Goal: Task Accomplishment & Management: Use online tool/utility

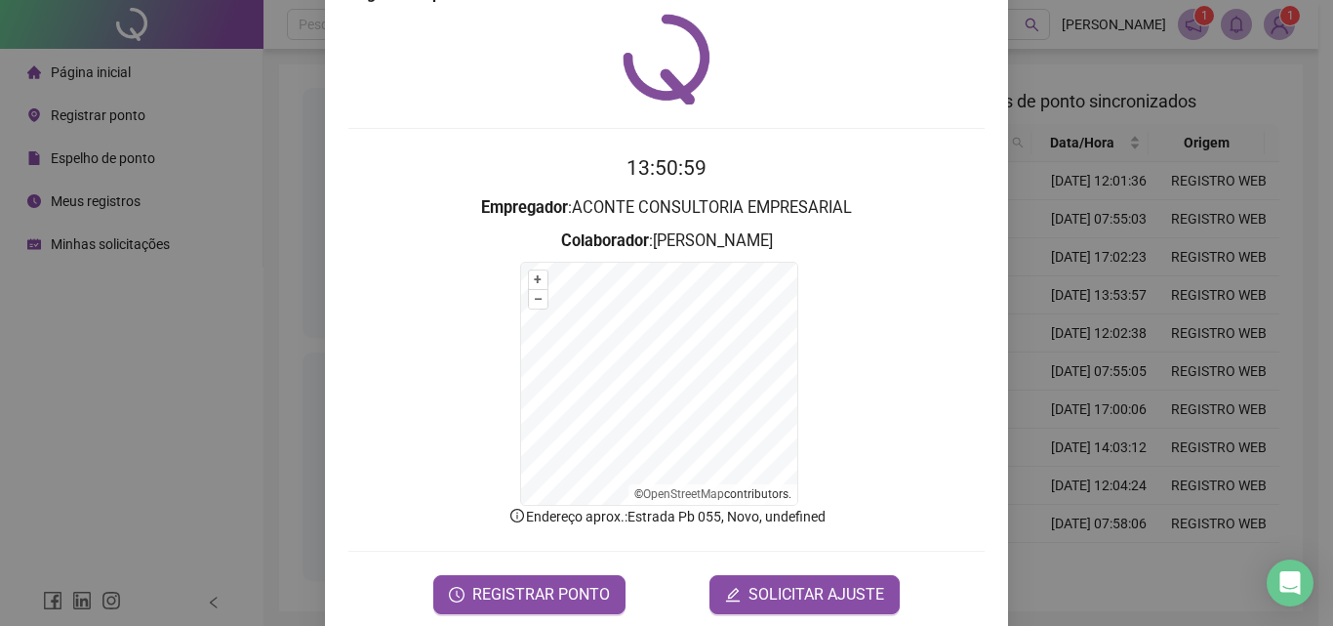
scroll to position [88, 0]
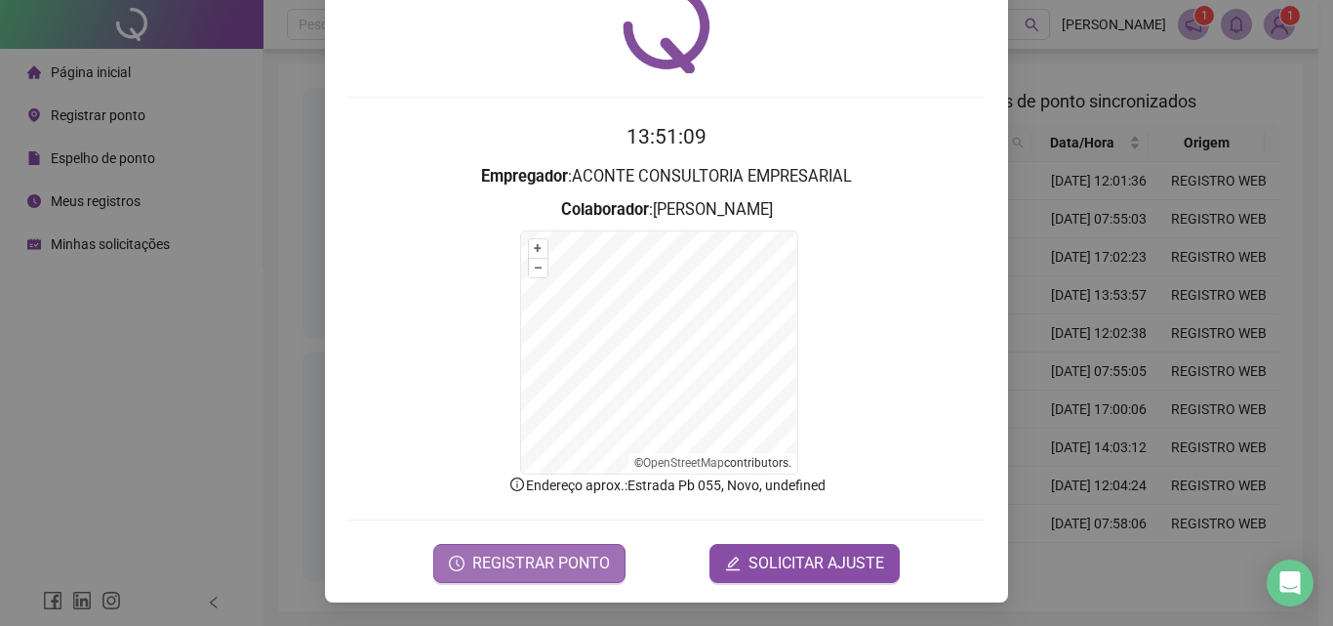
click at [500, 566] on span "REGISTRAR PONTO" at bounding box center [541, 562] width 138 height 23
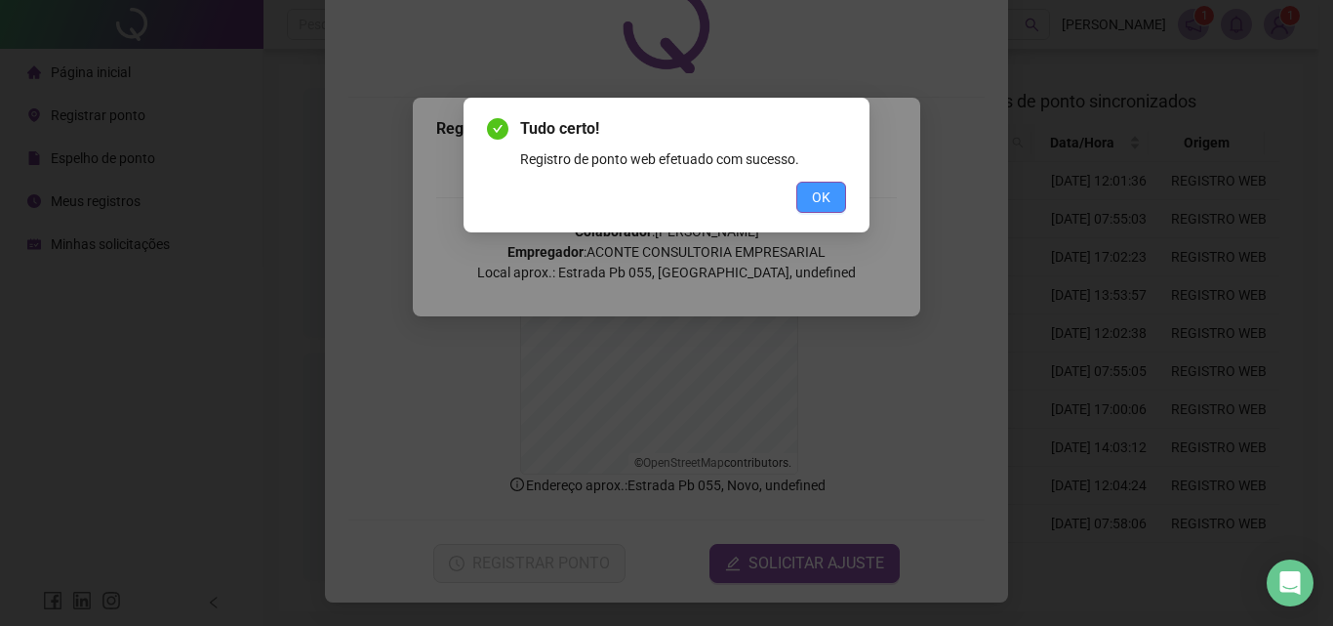
click at [835, 193] on button "OK" at bounding box center [821, 197] width 50 height 31
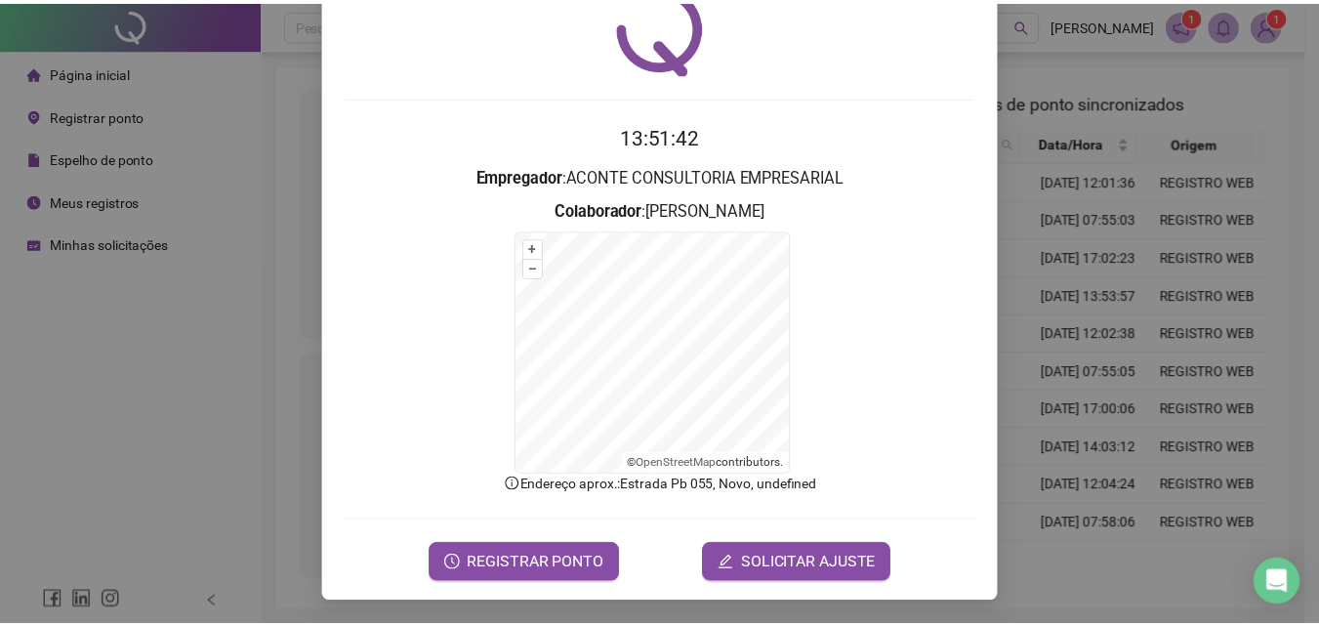
scroll to position [0, 0]
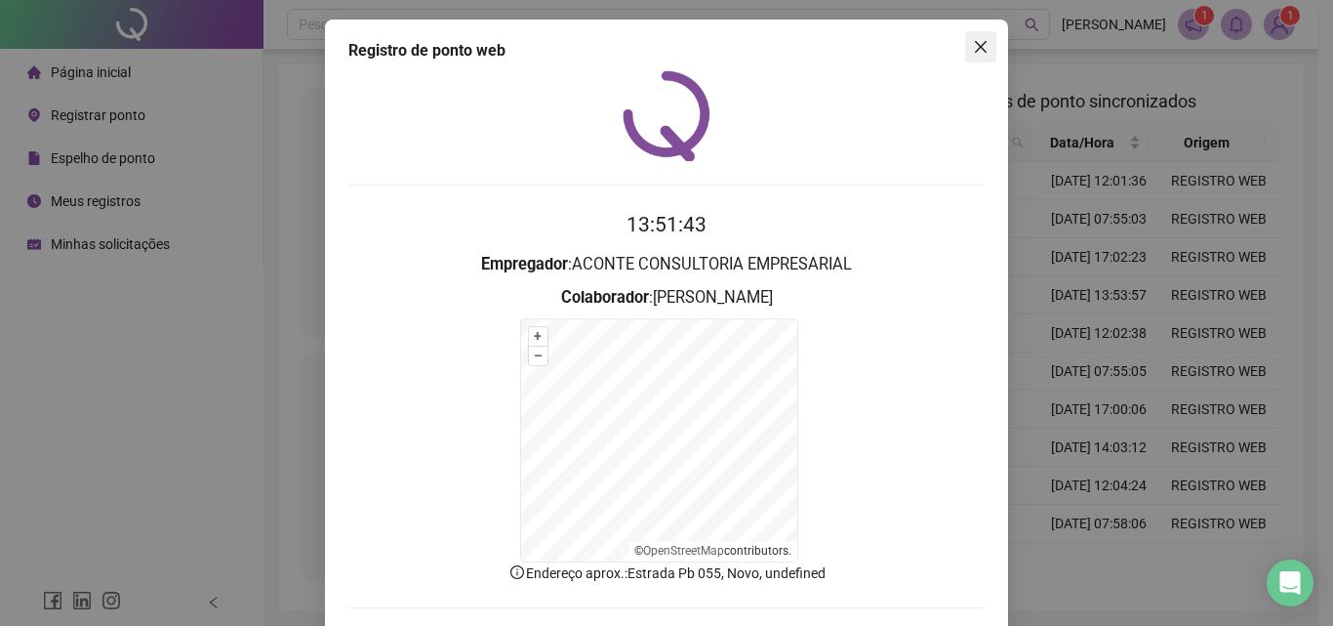
click at [982, 38] on button "Close" at bounding box center [980, 46] width 31 height 31
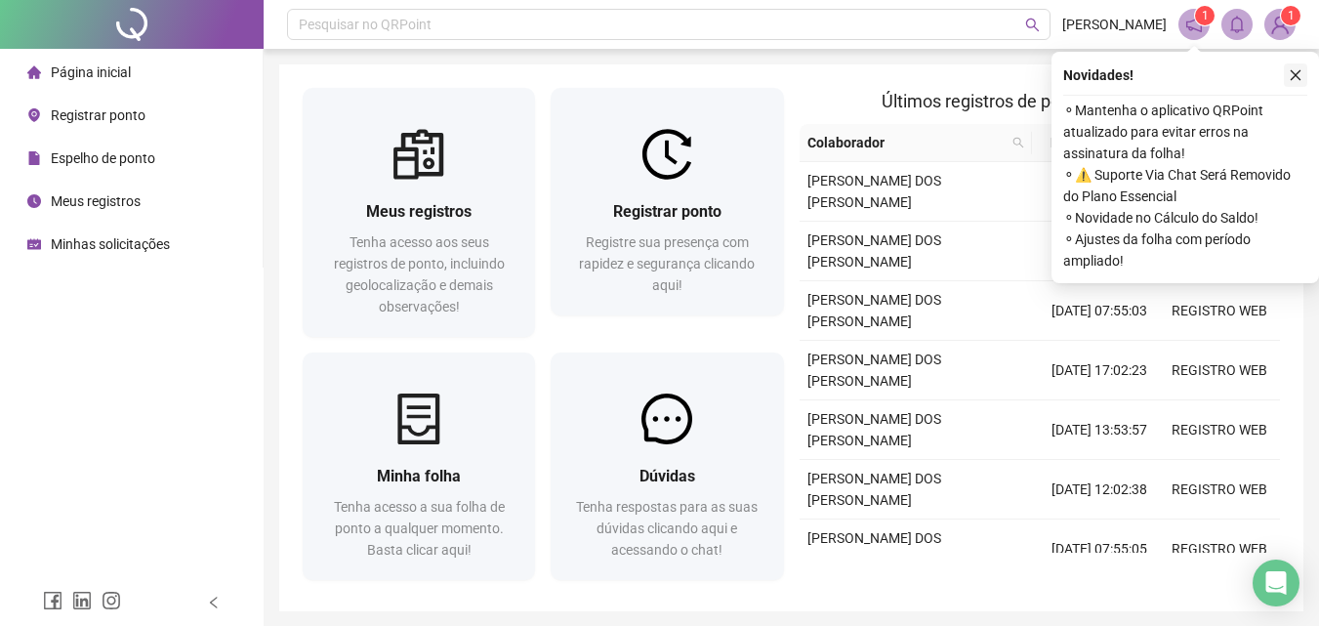
click at [1292, 79] on icon "close" at bounding box center [1295, 75] width 14 height 14
